Goal: Information Seeking & Learning: Learn about a topic

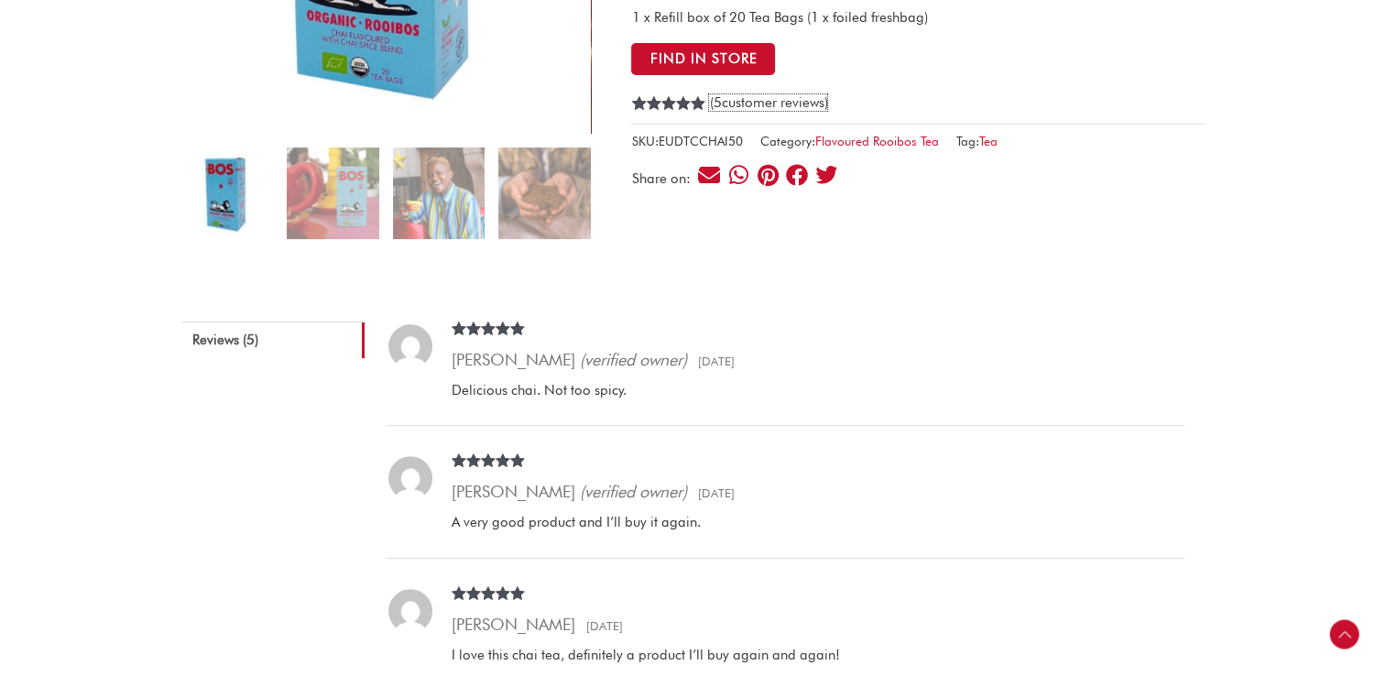
scroll to position [549, 0]
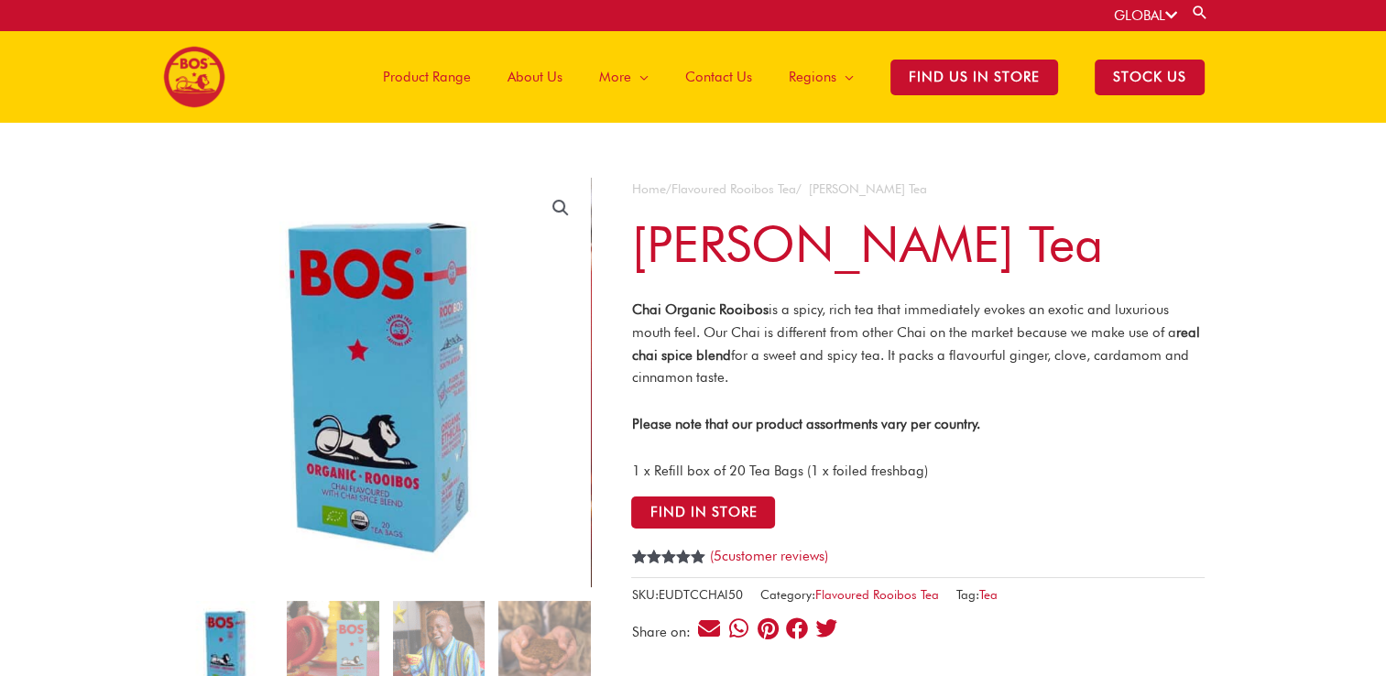
click at [447, 82] on span "Product Range" at bounding box center [427, 76] width 88 height 55
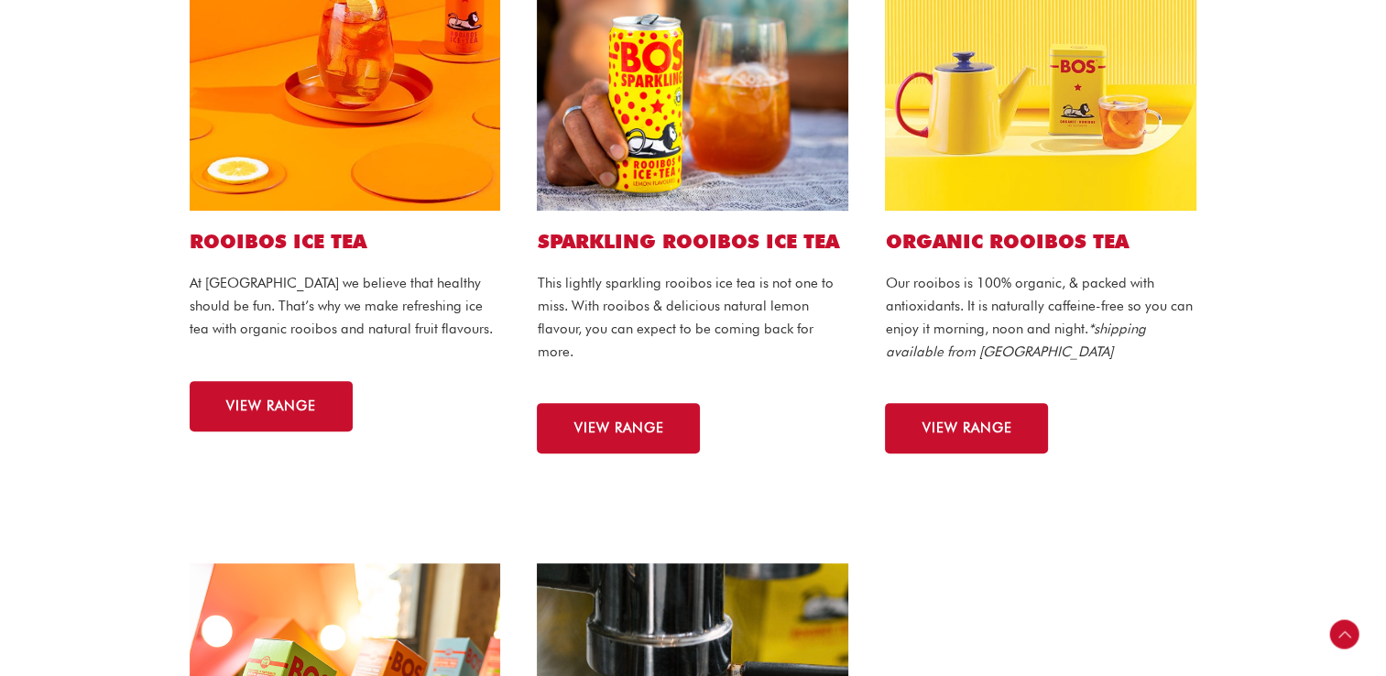
scroll to position [641, 0]
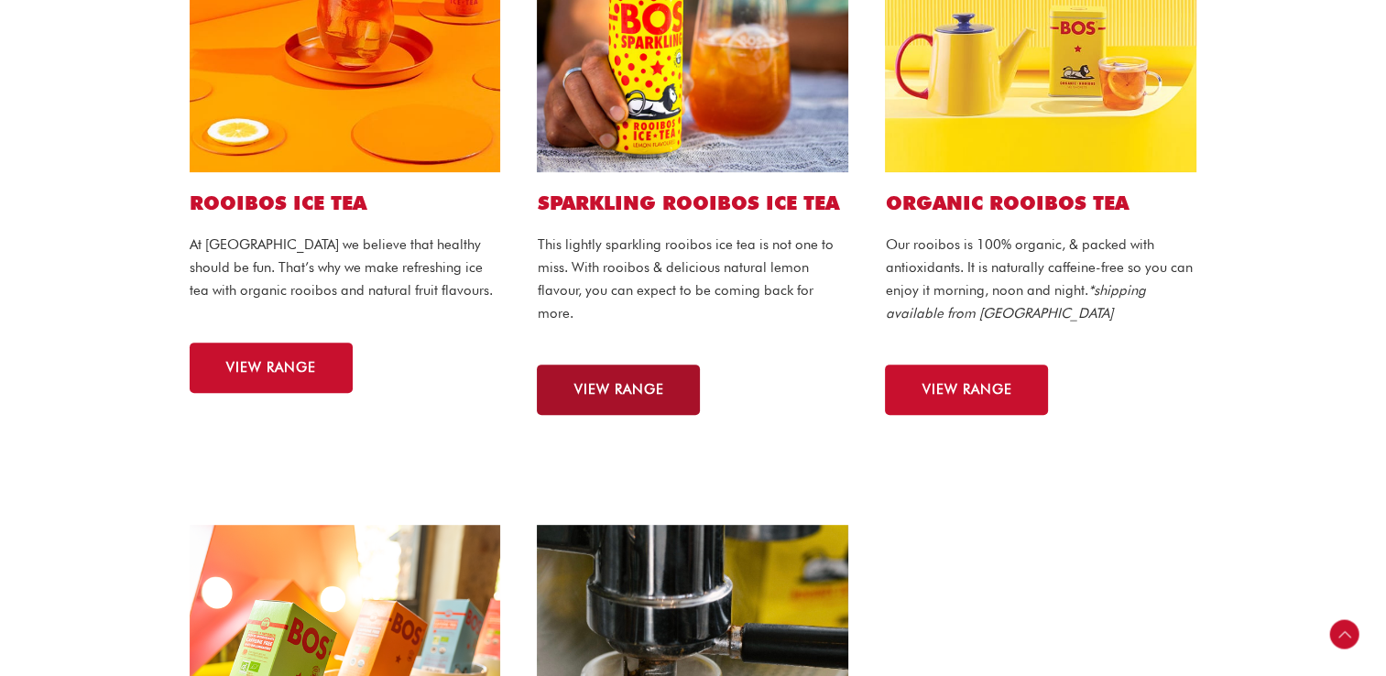
click at [644, 372] on link "VIEW RANGE" at bounding box center [618, 389] width 163 height 50
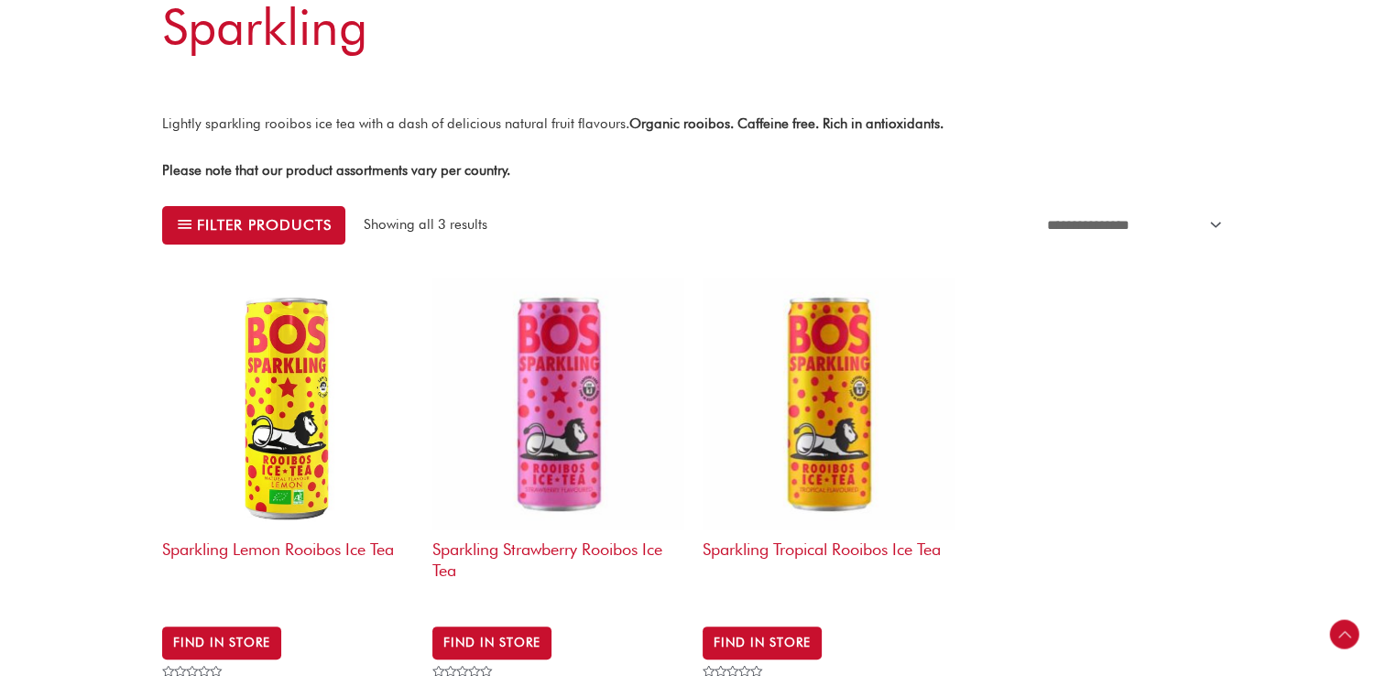
scroll to position [549, 0]
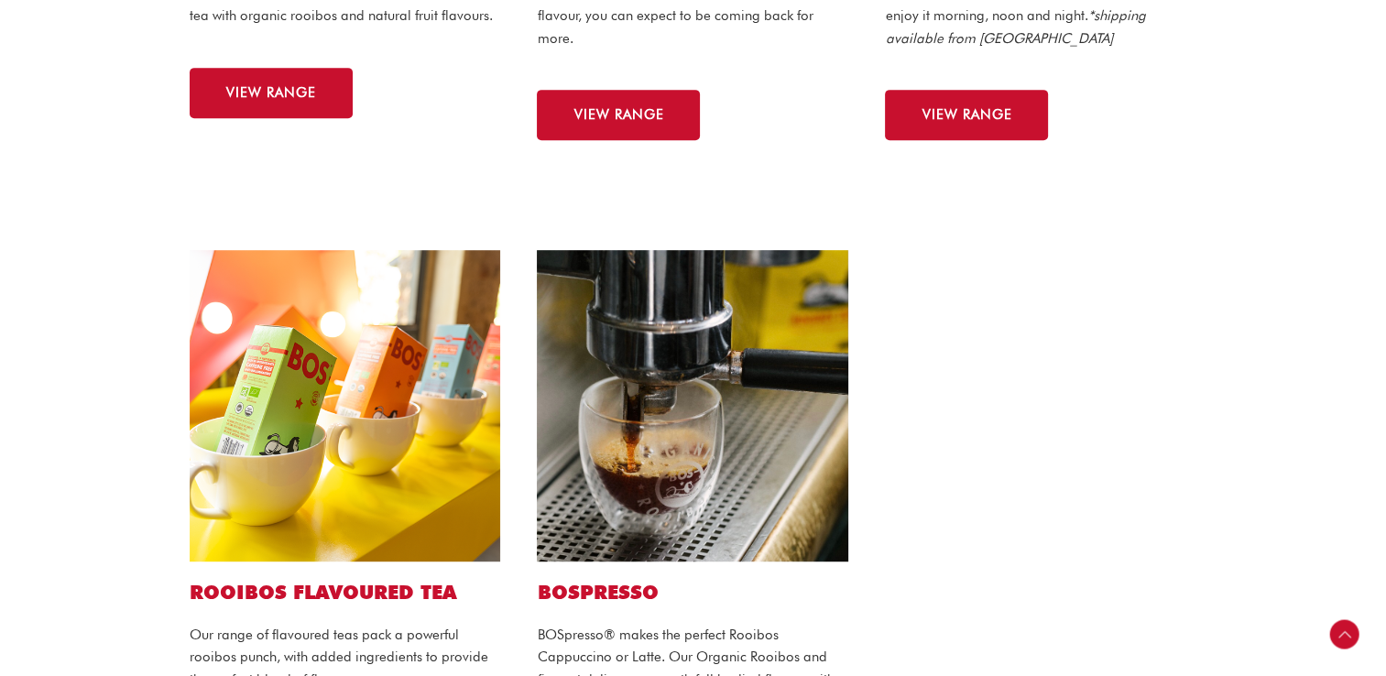
scroll to position [1007, 0]
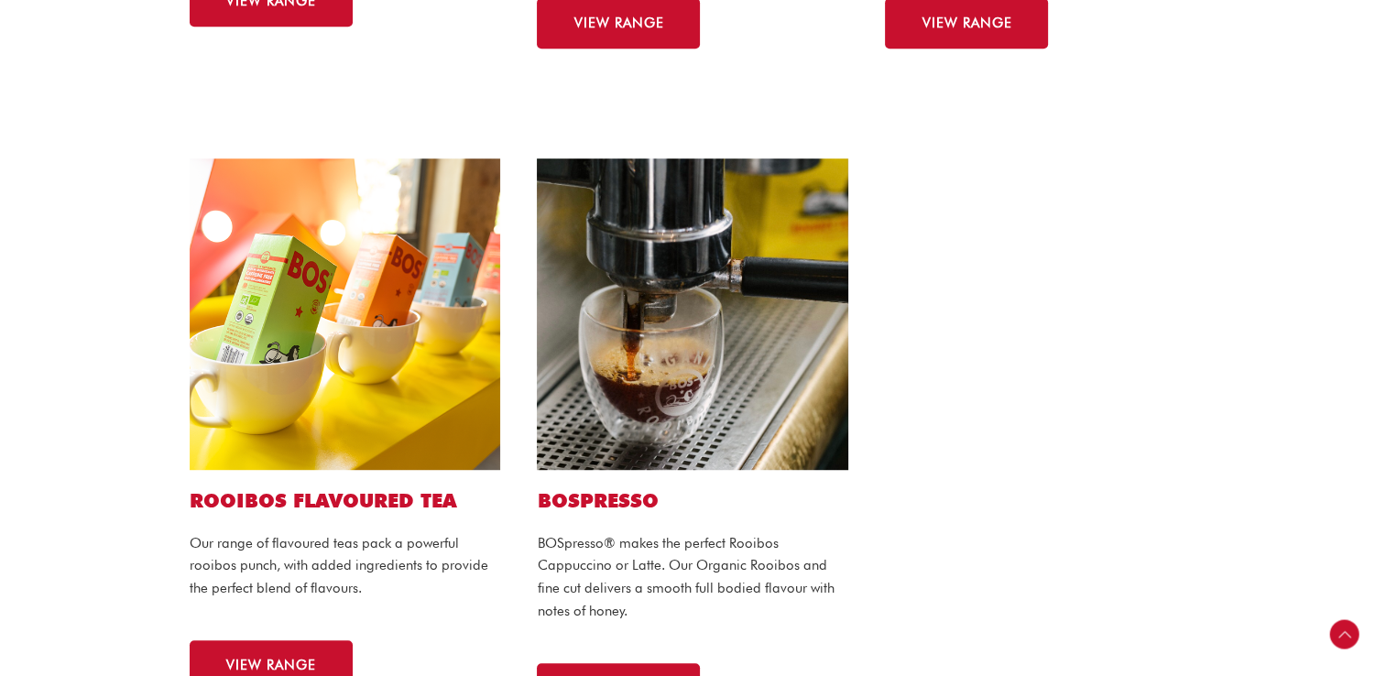
click at [334, 432] on img at bounding box center [345, 313] width 311 height 311
click at [330, 408] on img at bounding box center [345, 313] width 311 height 311
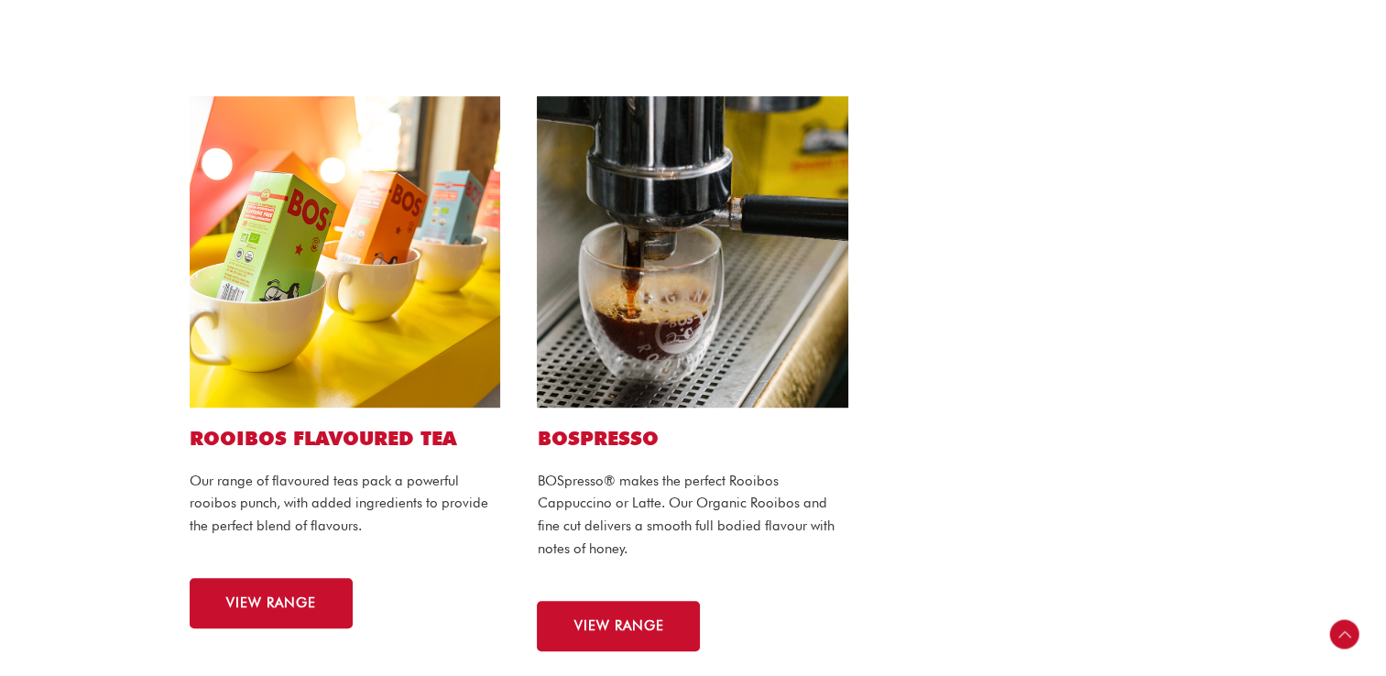
scroll to position [1099, 0]
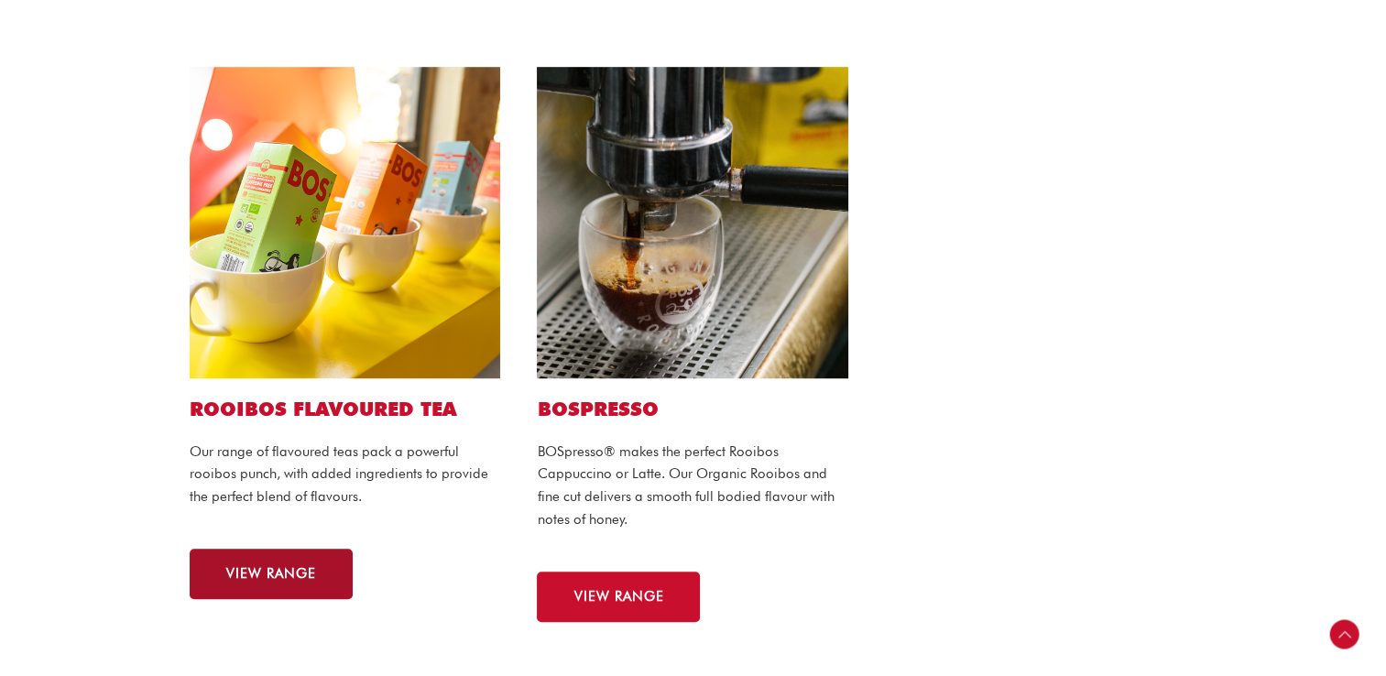
drag, startPoint x: 279, startPoint y: 570, endPoint x: 293, endPoint y: 566, distance: 14.2
click at [279, 570] on span "VIEW RANGE" at bounding box center [271, 574] width 90 height 14
click at [263, 583] on link "VIEW RANGE" at bounding box center [271, 574] width 163 height 50
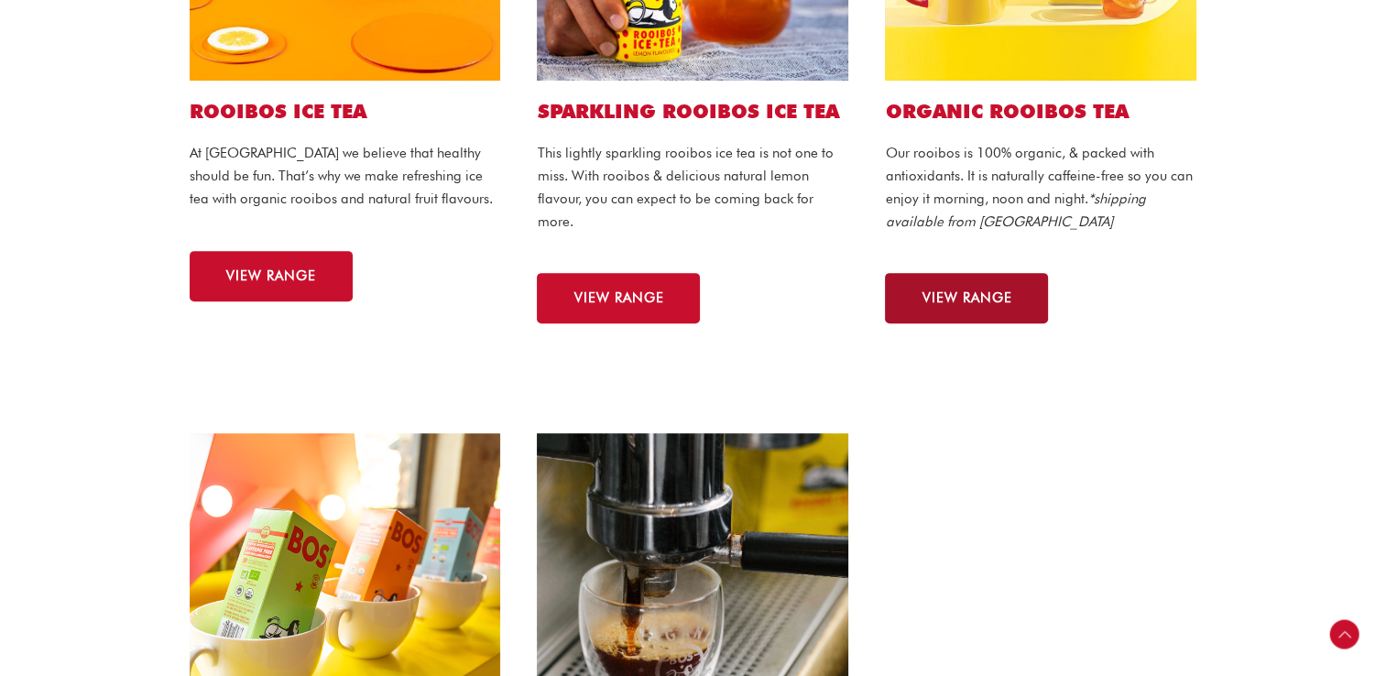
click at [995, 295] on span "VIEW RANGE" at bounding box center [966, 298] width 90 height 14
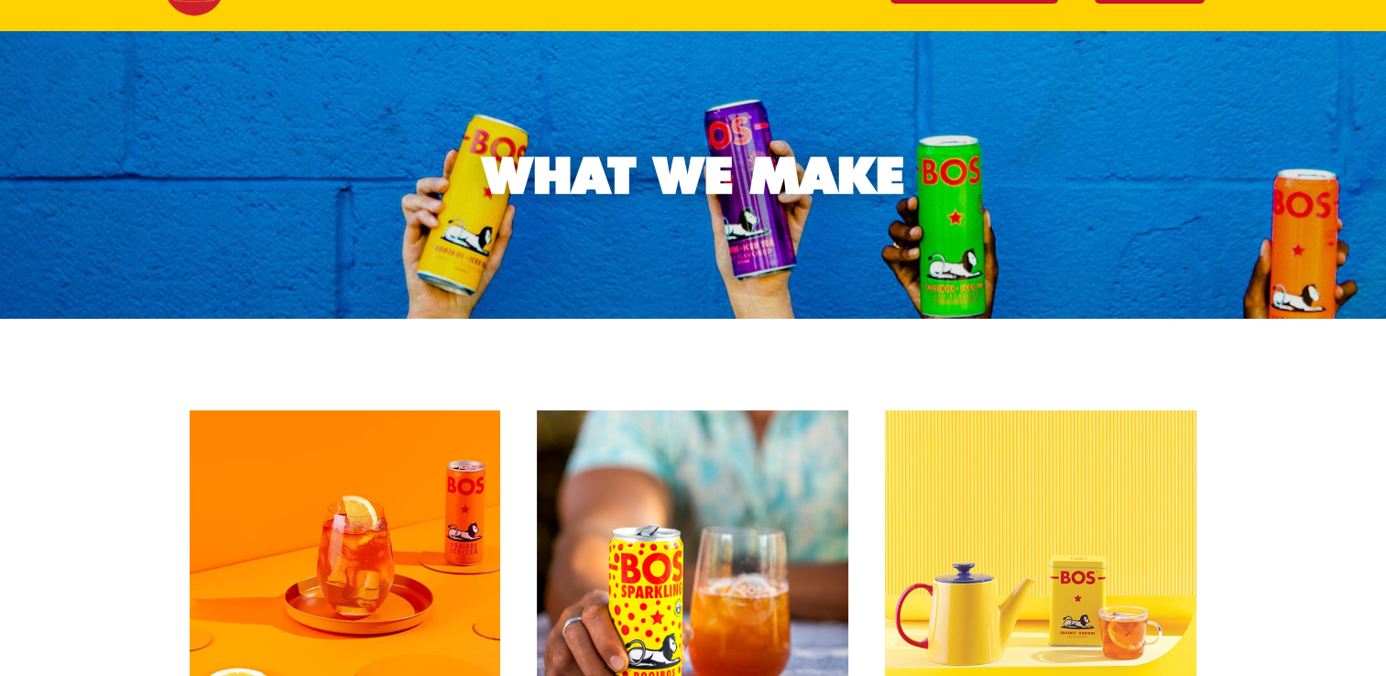
scroll to position [366, 0]
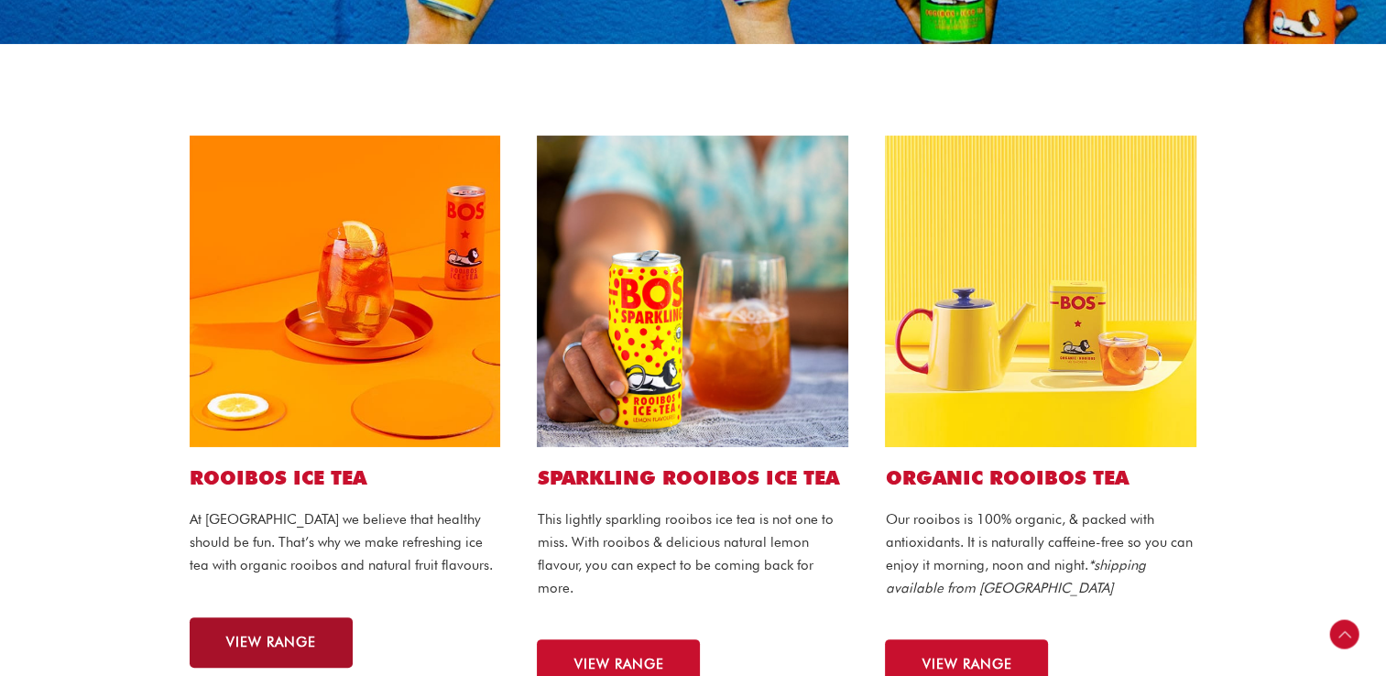
click at [295, 628] on link "VIEW RANGE" at bounding box center [271, 642] width 163 height 50
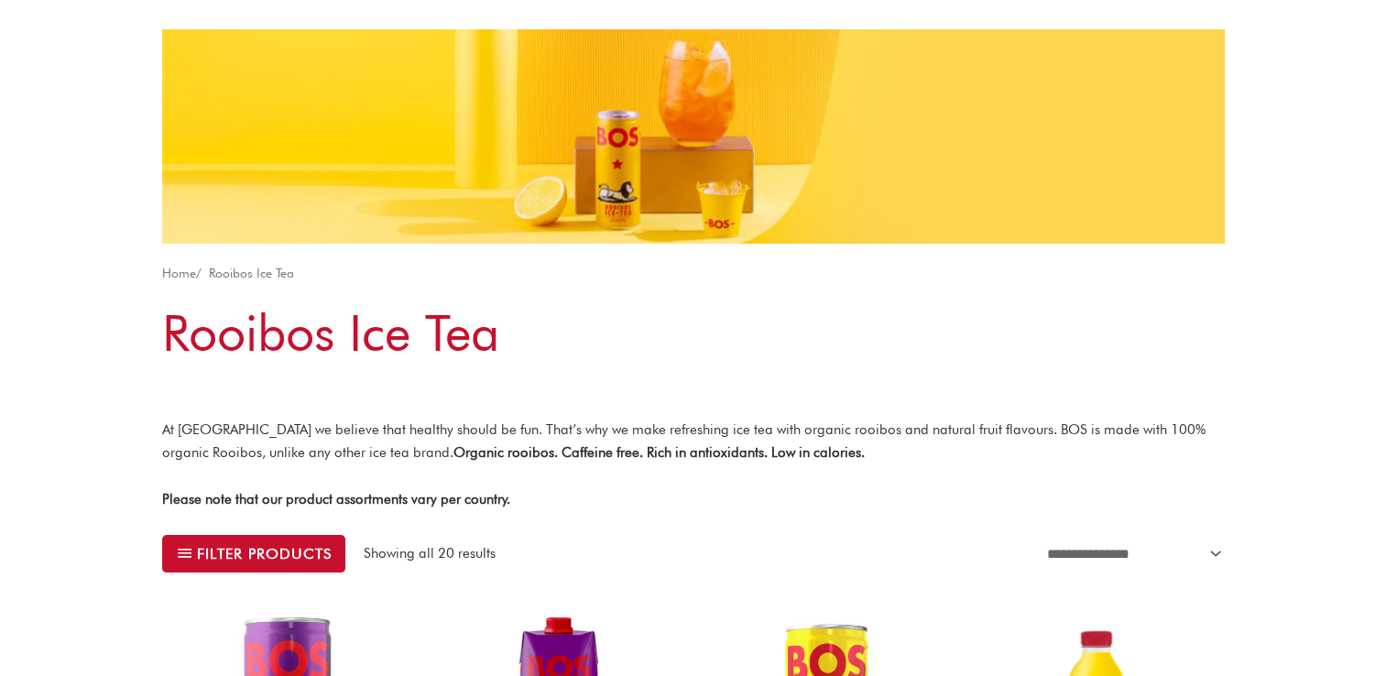
scroll to position [87, 0]
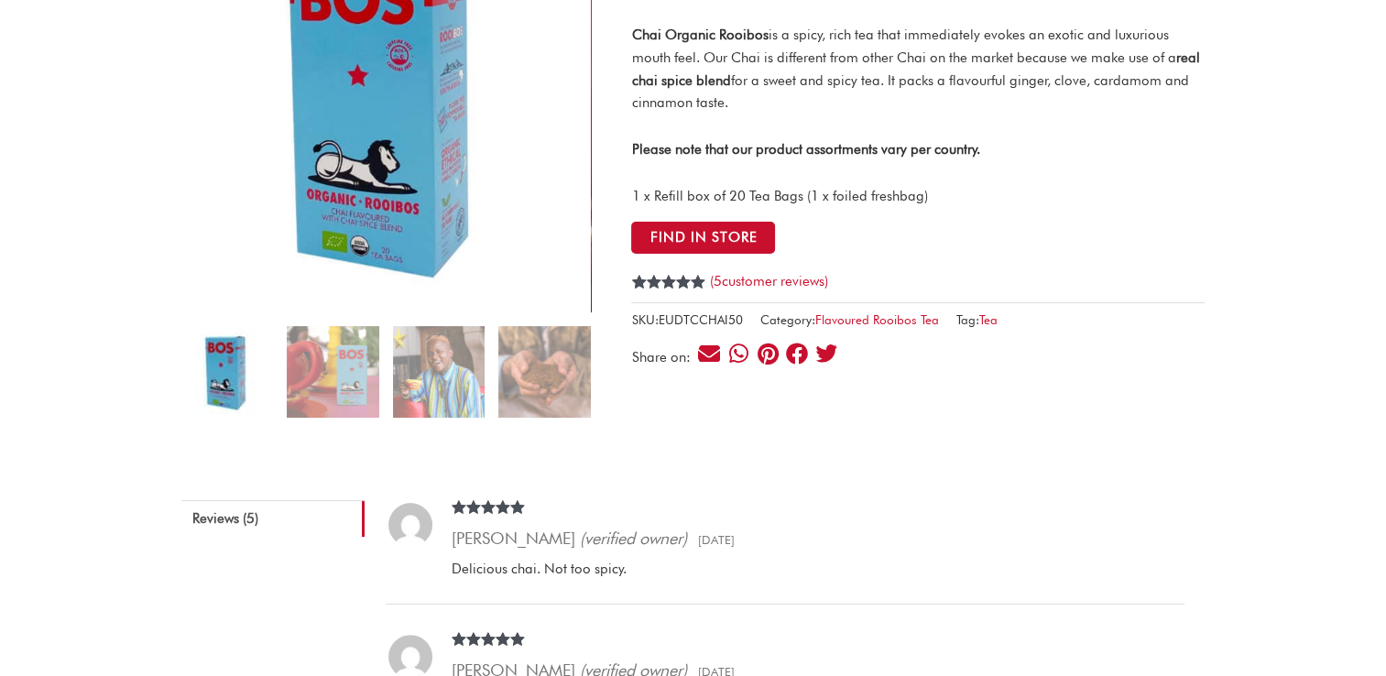
scroll to position [183, 0]
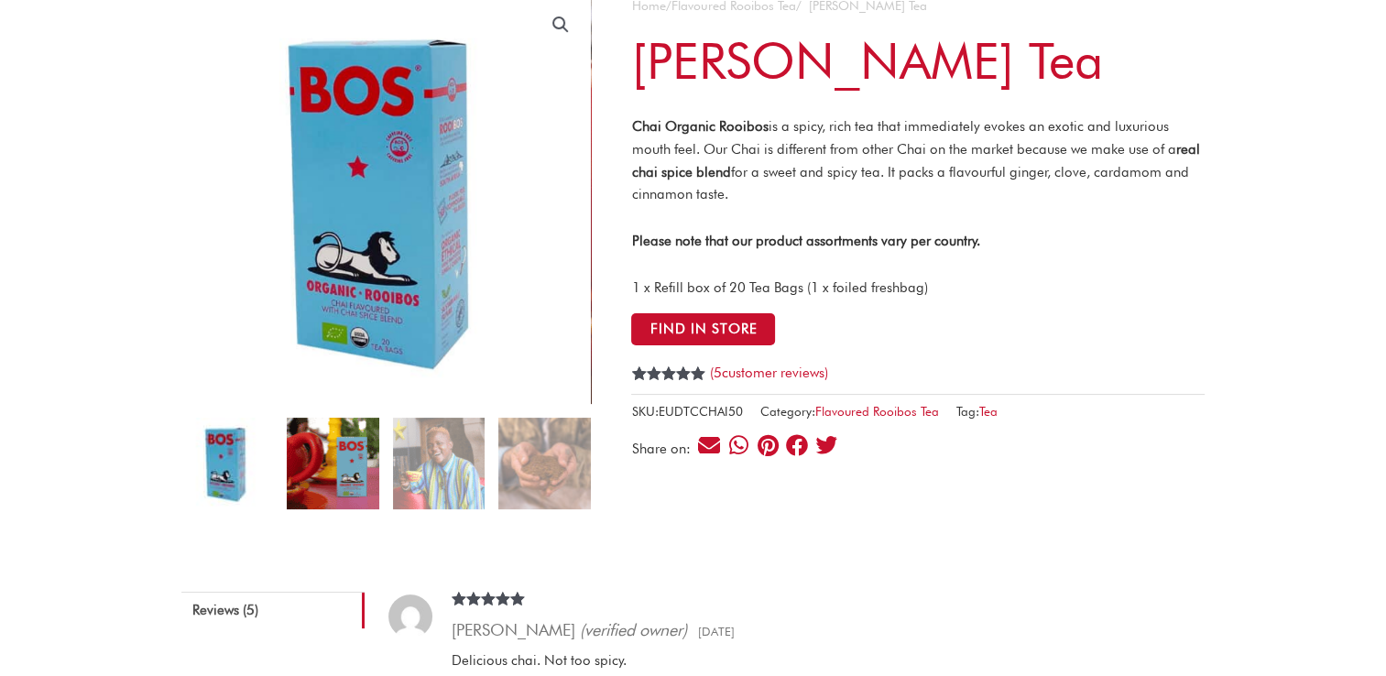
click at [357, 463] on img at bounding box center [333, 464] width 92 height 92
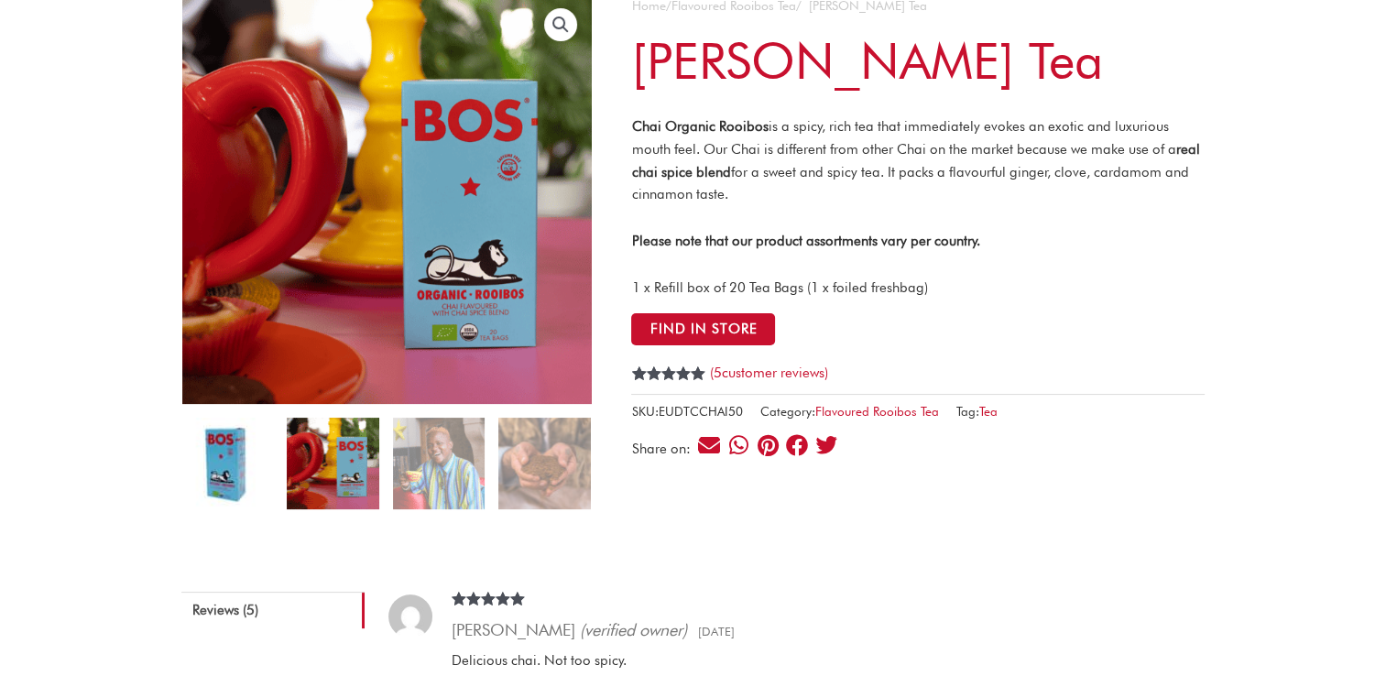
click at [255, 457] on img at bounding box center [227, 464] width 92 height 92
